Goal: Find specific page/section: Find specific page/section

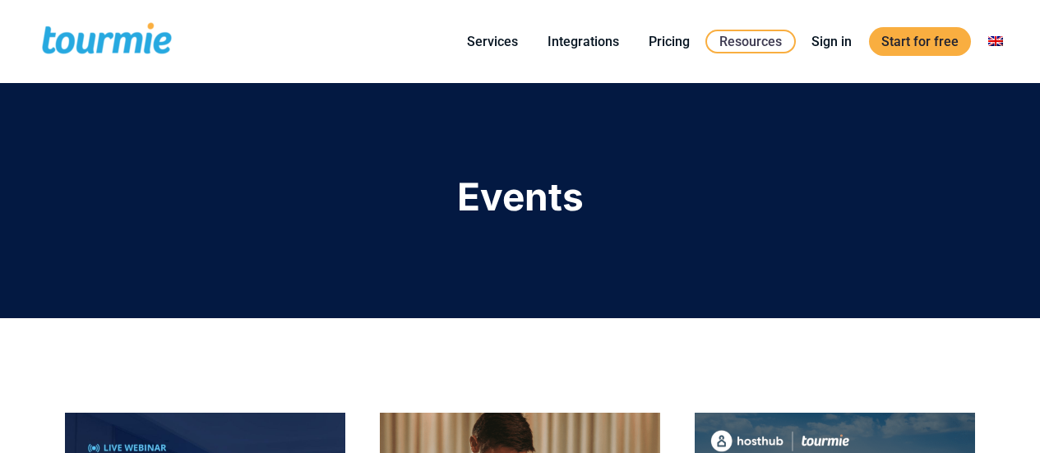
click at [764, 182] on link "Events" at bounding box center [819, 200] width 229 height 41
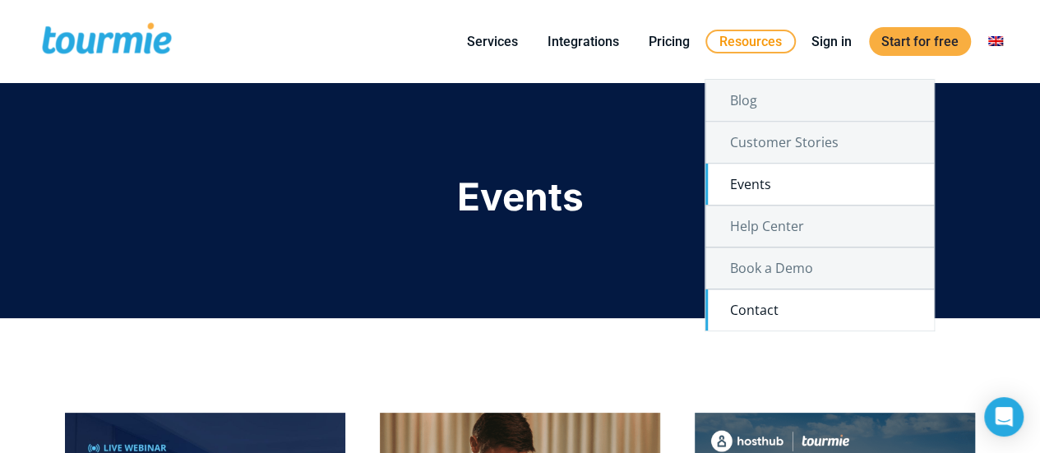
click at [796, 318] on link "Contact" at bounding box center [819, 309] width 229 height 41
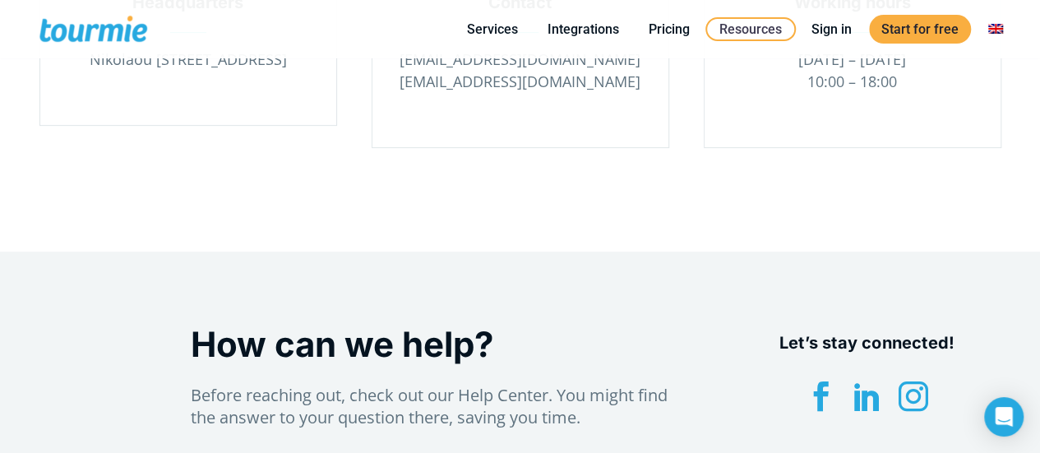
scroll to position [173, 0]
